Goal: Task Accomplishment & Management: Manage account settings

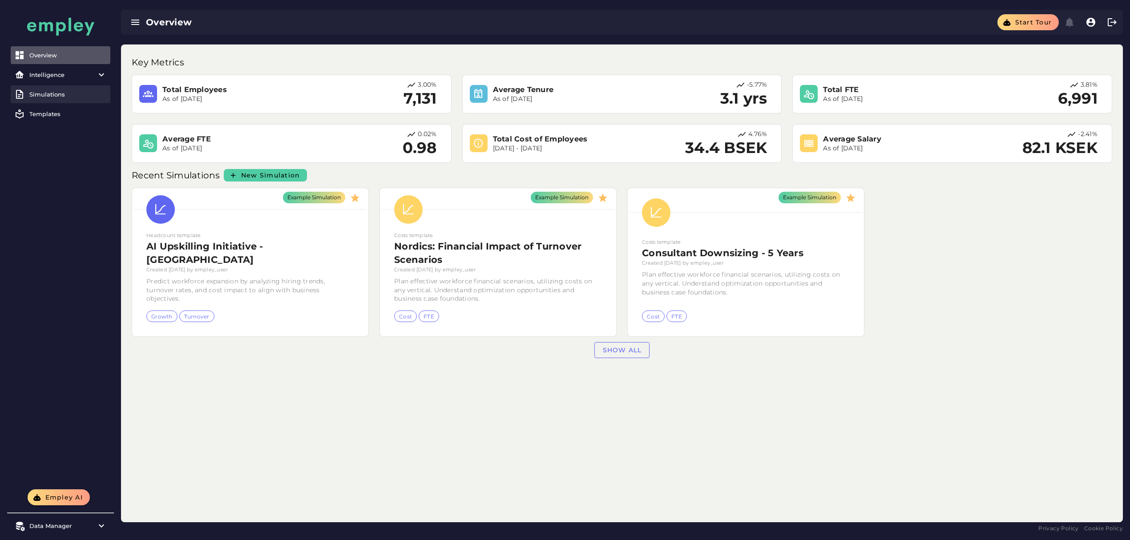
click at [44, 93] on div "Simulations" at bounding box center [67, 94] width 77 height 7
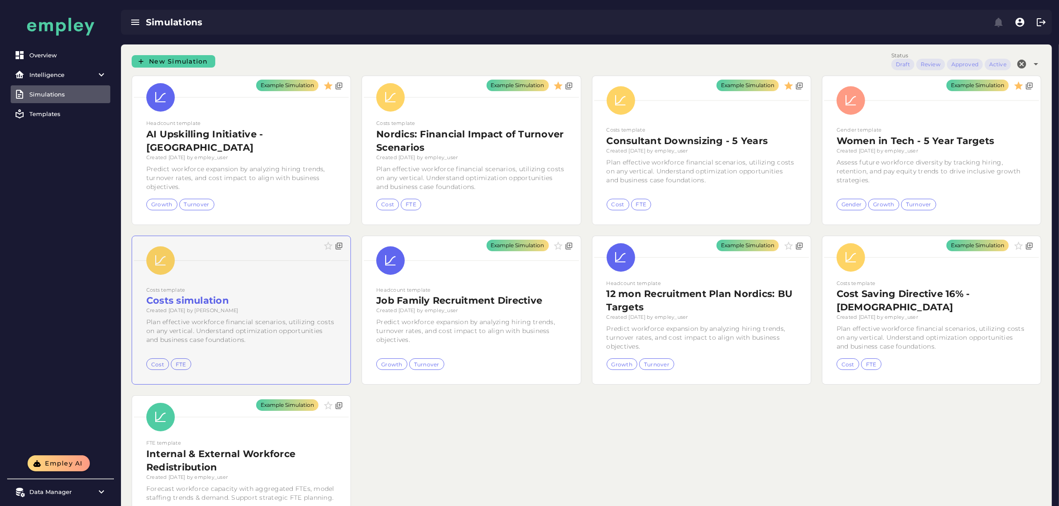
click at [270, 319] on div at bounding box center [241, 310] width 218 height 149
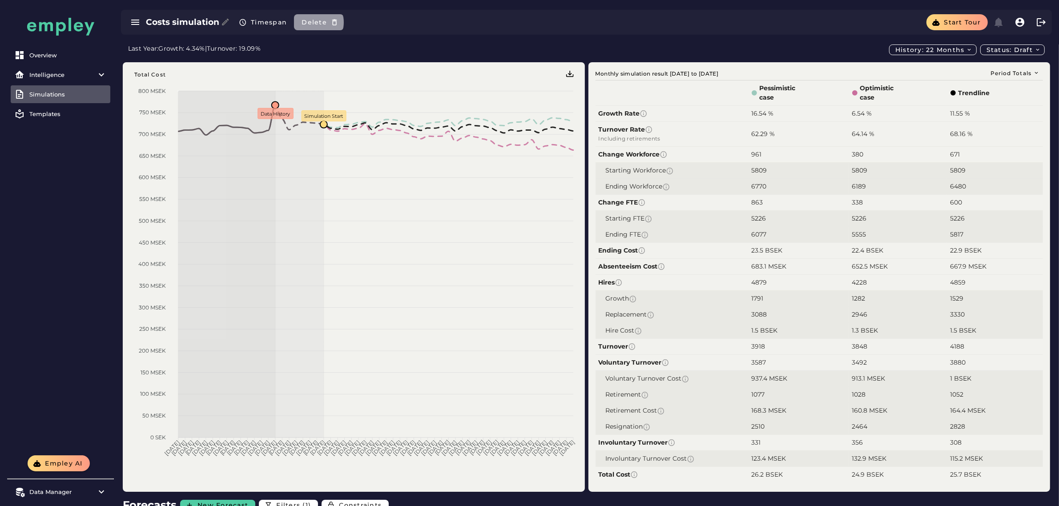
click at [319, 19] on span "Delete" at bounding box center [314, 22] width 26 height 8
